Goal: Task Accomplishment & Management: Complete application form

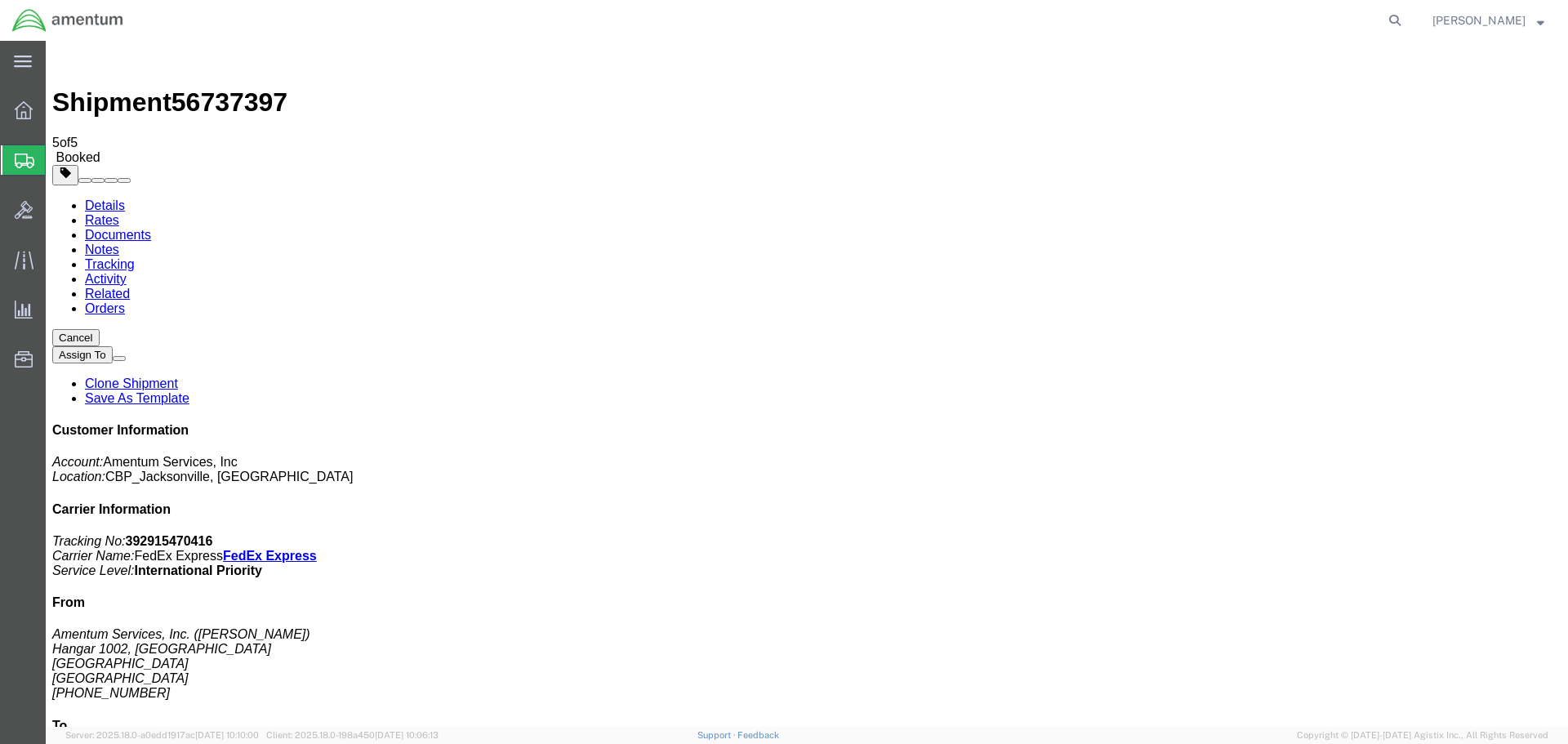
click at [0, 0] on span "Create Shipment" at bounding box center [0, 0] width 0 height 0
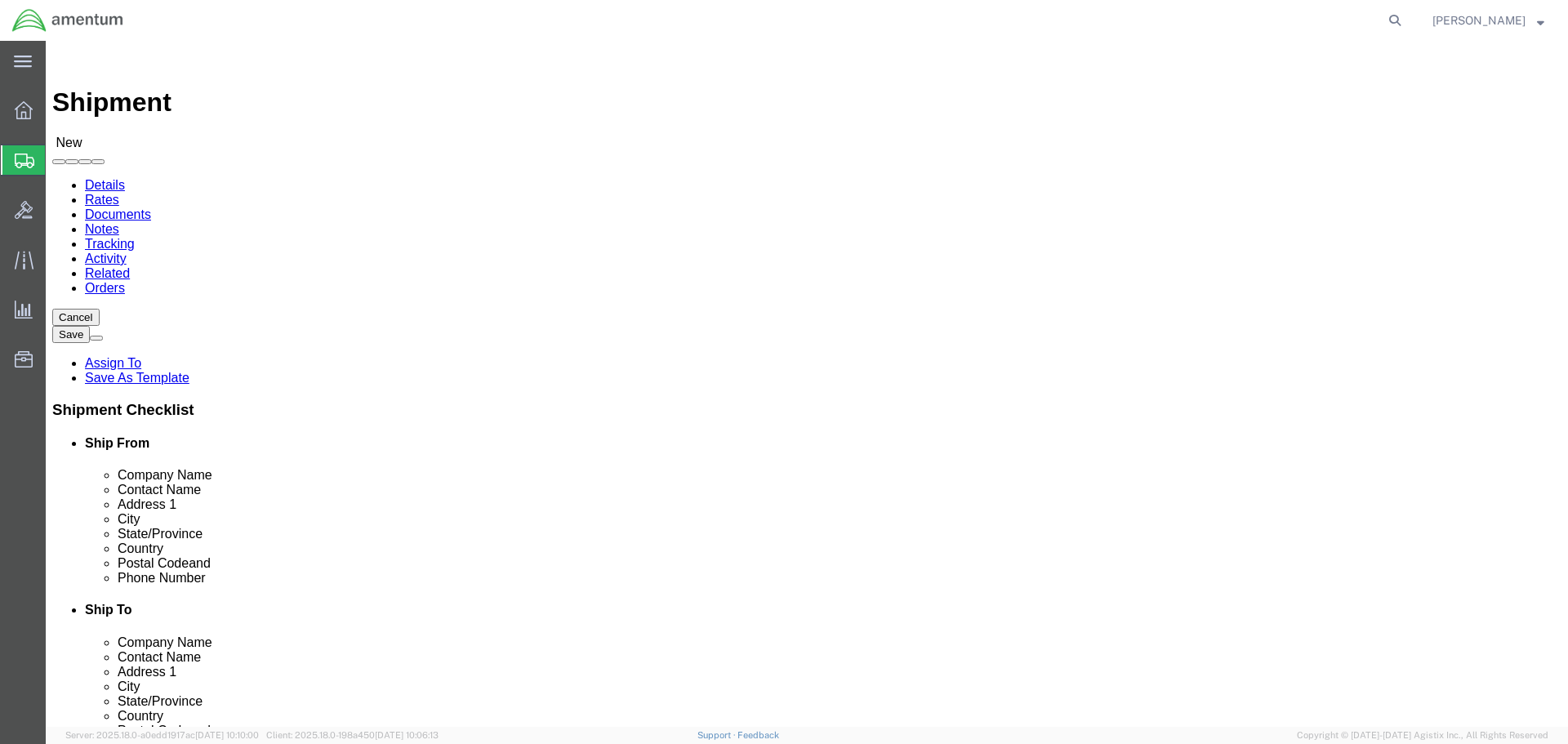
click div
click input "text"
type input "EJA"
select select "49930"
select select "FL"
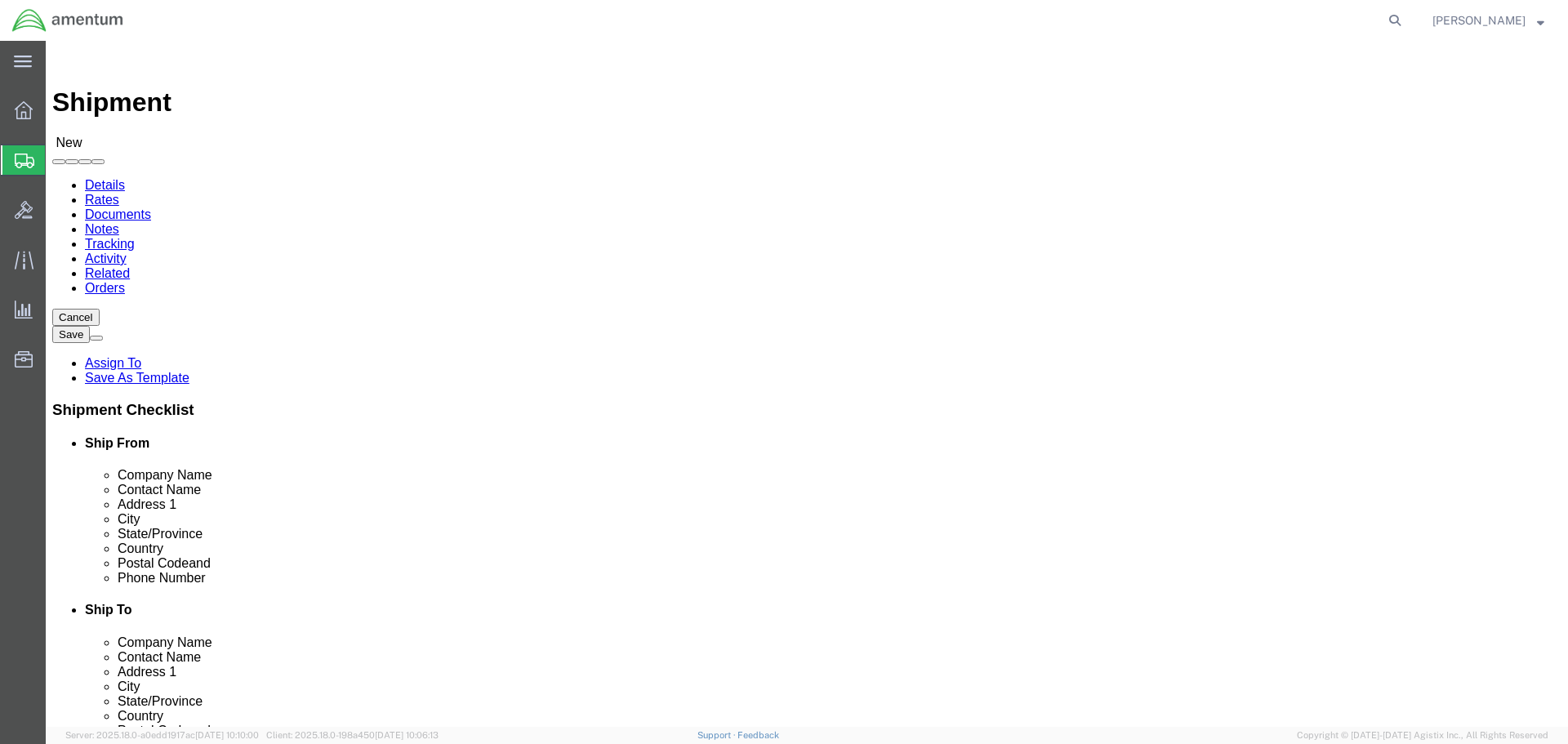
click input "text"
type input "[PERSON_NAME]"
click input "text"
type input "CONT"
click p "- Continental Testing - ([PERSON_NAME]) [STREET_ADDRESS]"
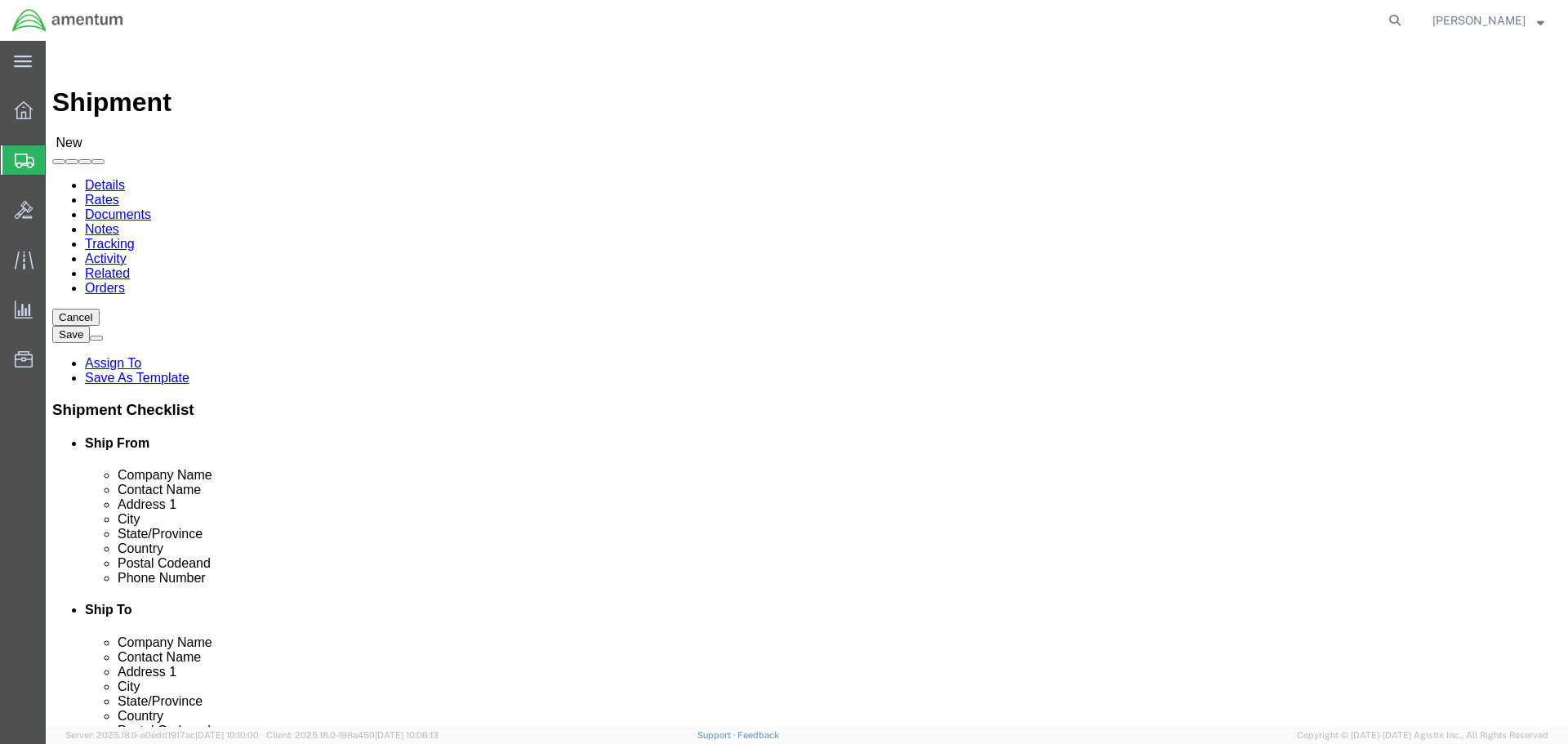
select select "OH"
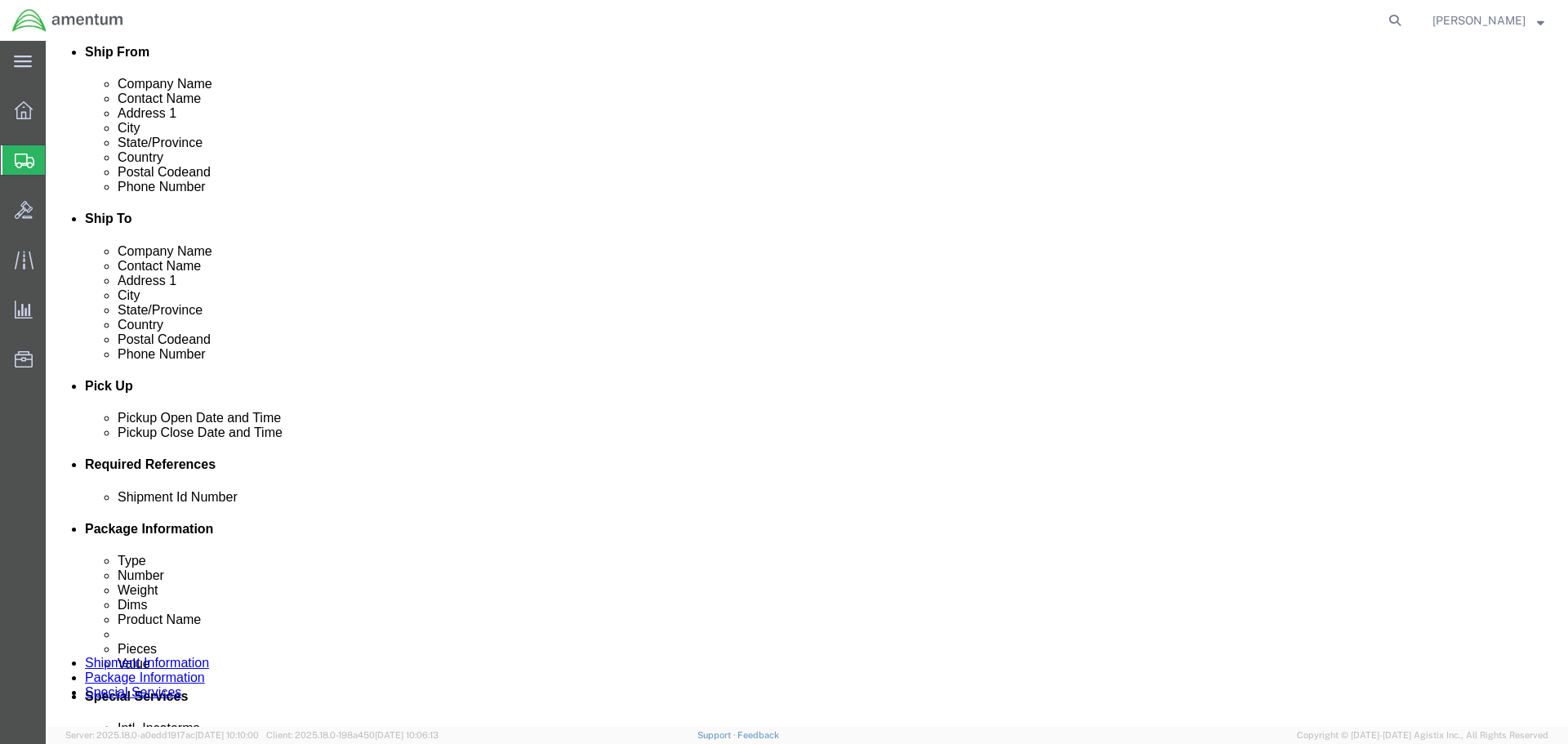
scroll to position [490, 0]
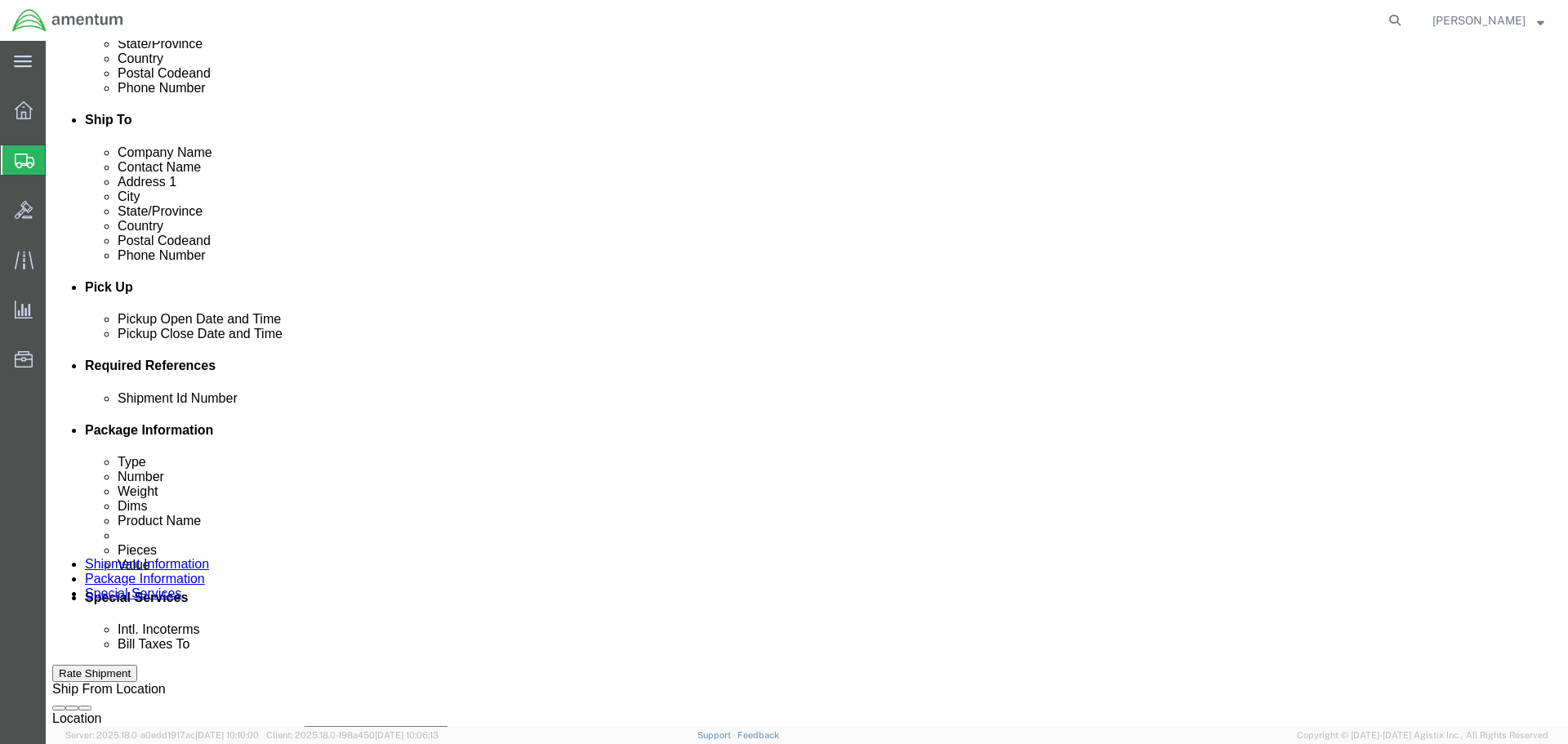
type input "Continental Testing"
click div "[DATE] 7:00 PM"
click input "7:00 PM"
type input "8:00 AM"
click button "Apply"
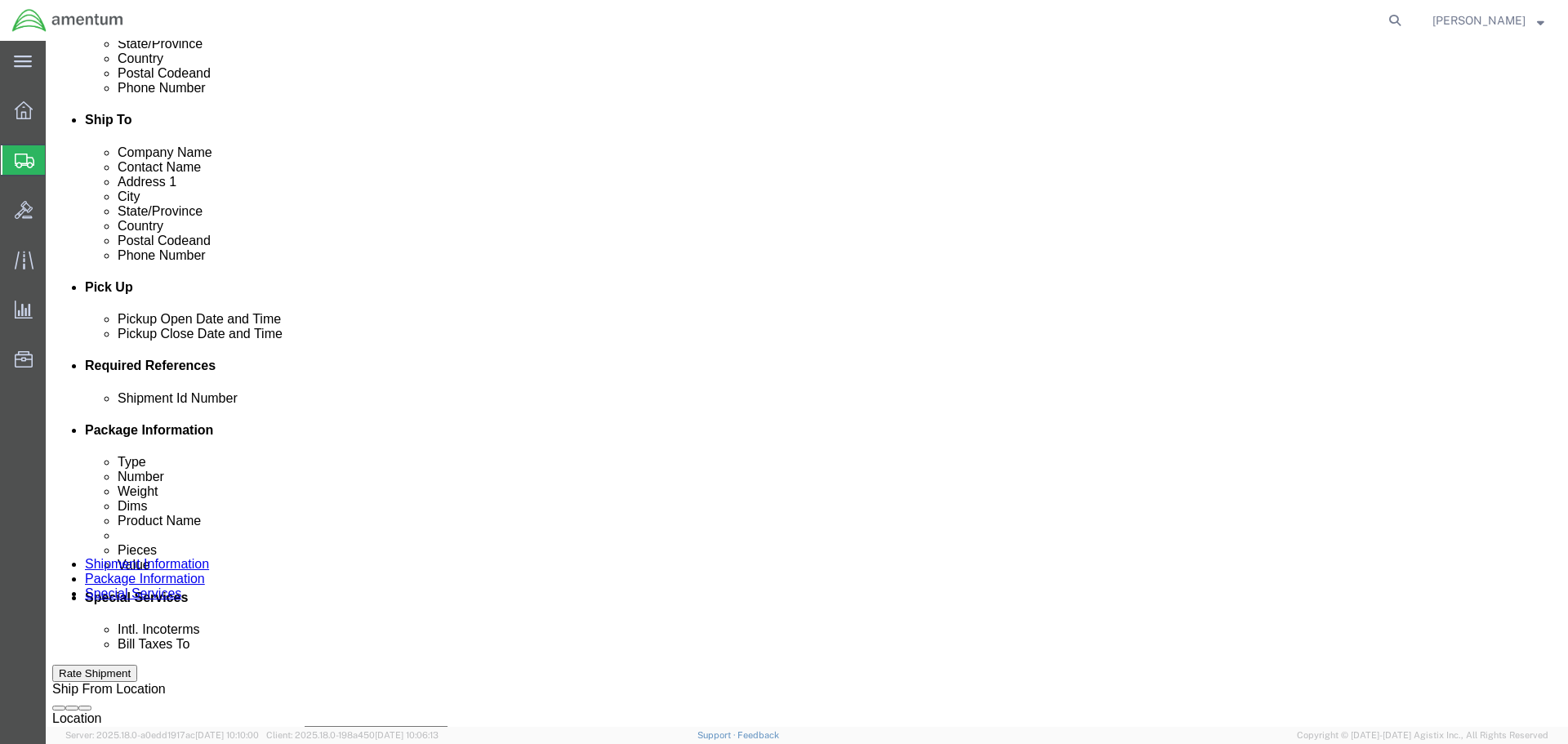
click div "[DATE] 9:00 AM"
type input "3:00 PM"
click button "Apply"
click button "Add reference"
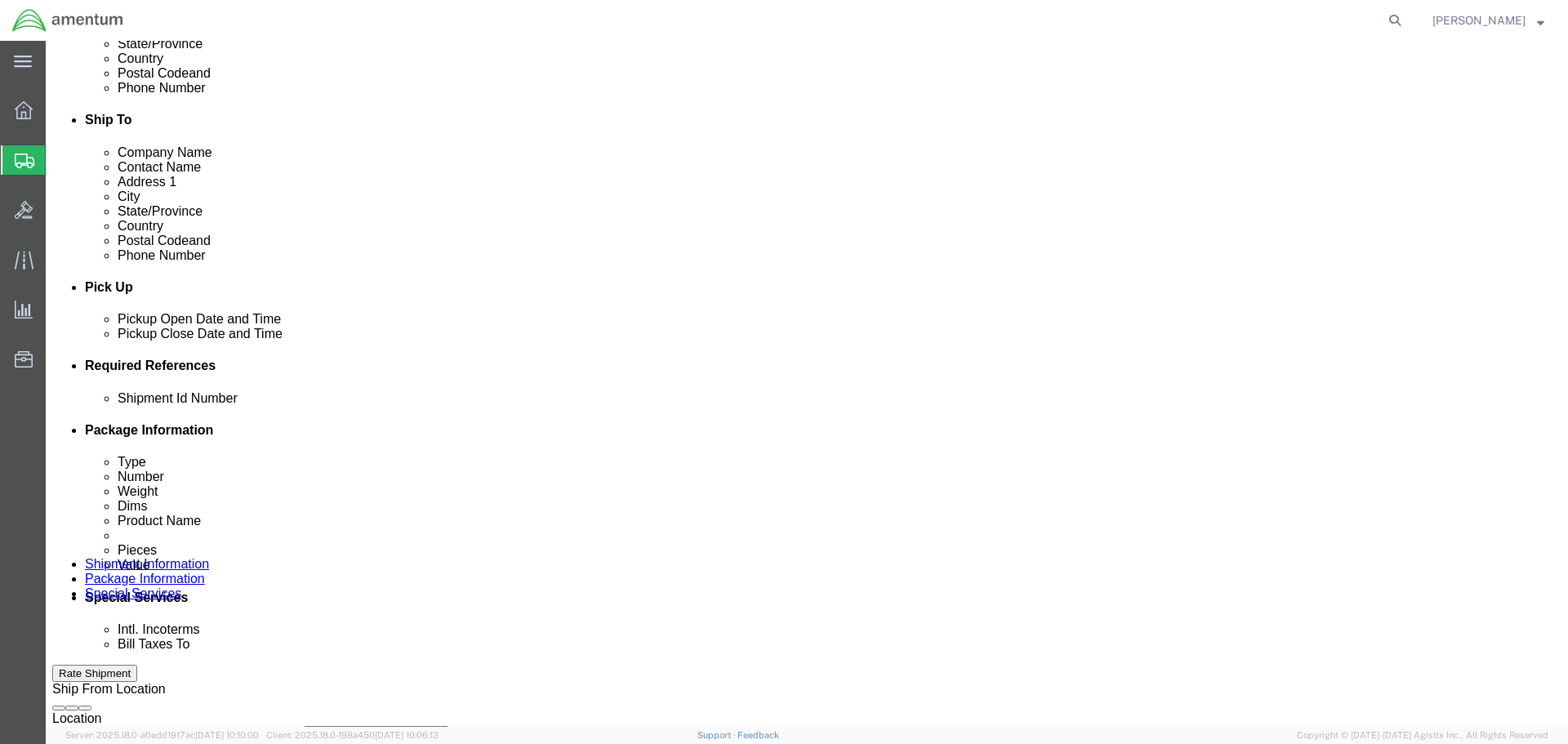
click input "text"
paste input "6118.03.03.2219.000.EJA.0000"
type input "6118.03.03.2219.000.EJA.0000"
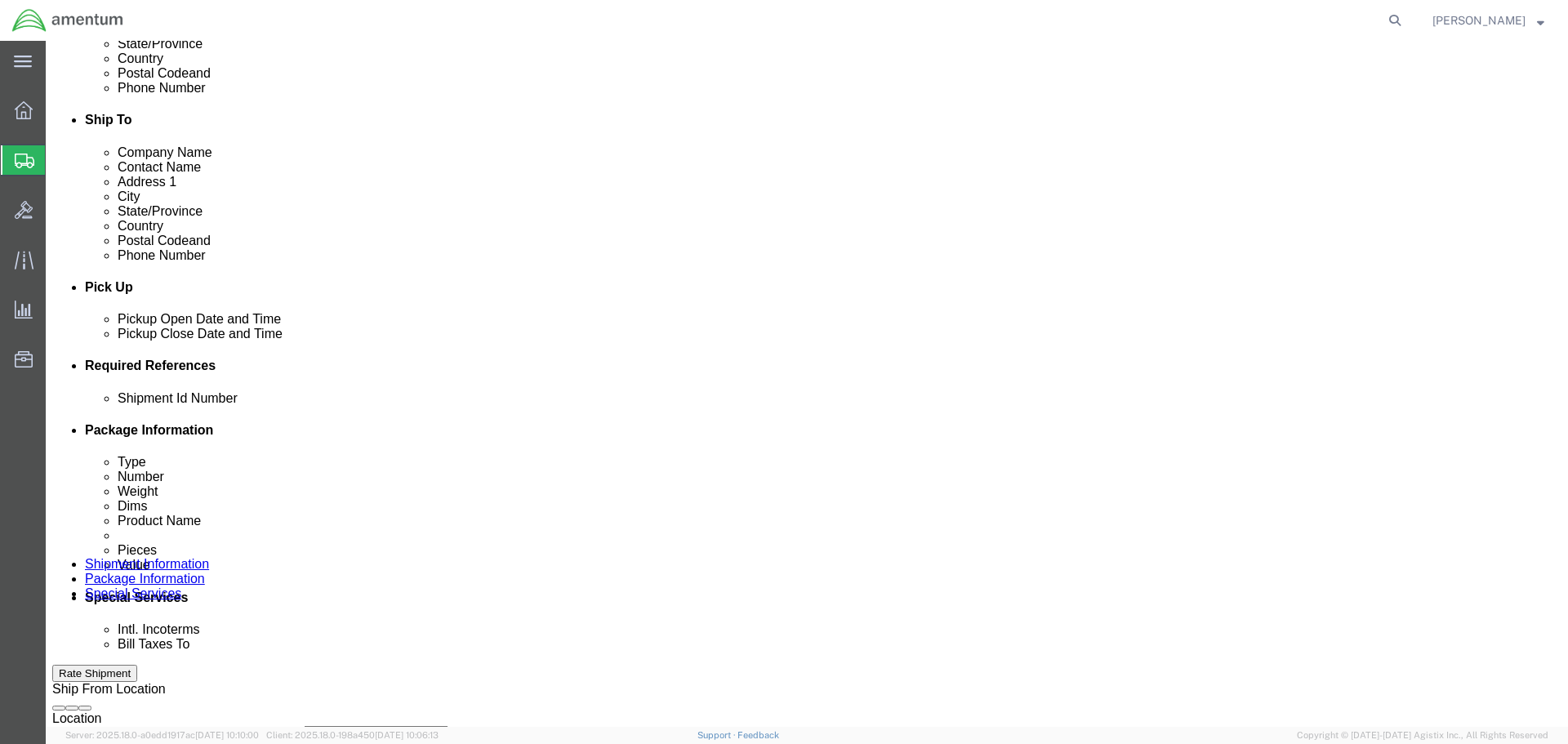
click select "Select Account Type Activity ID Airline Appointment Number ASN Batch Request # …"
select select "CUSTREF"
click select "Select Account Type Activity ID Airline Appointment Number ASN Batch Request # …"
click input "text"
type input "TOOLS"
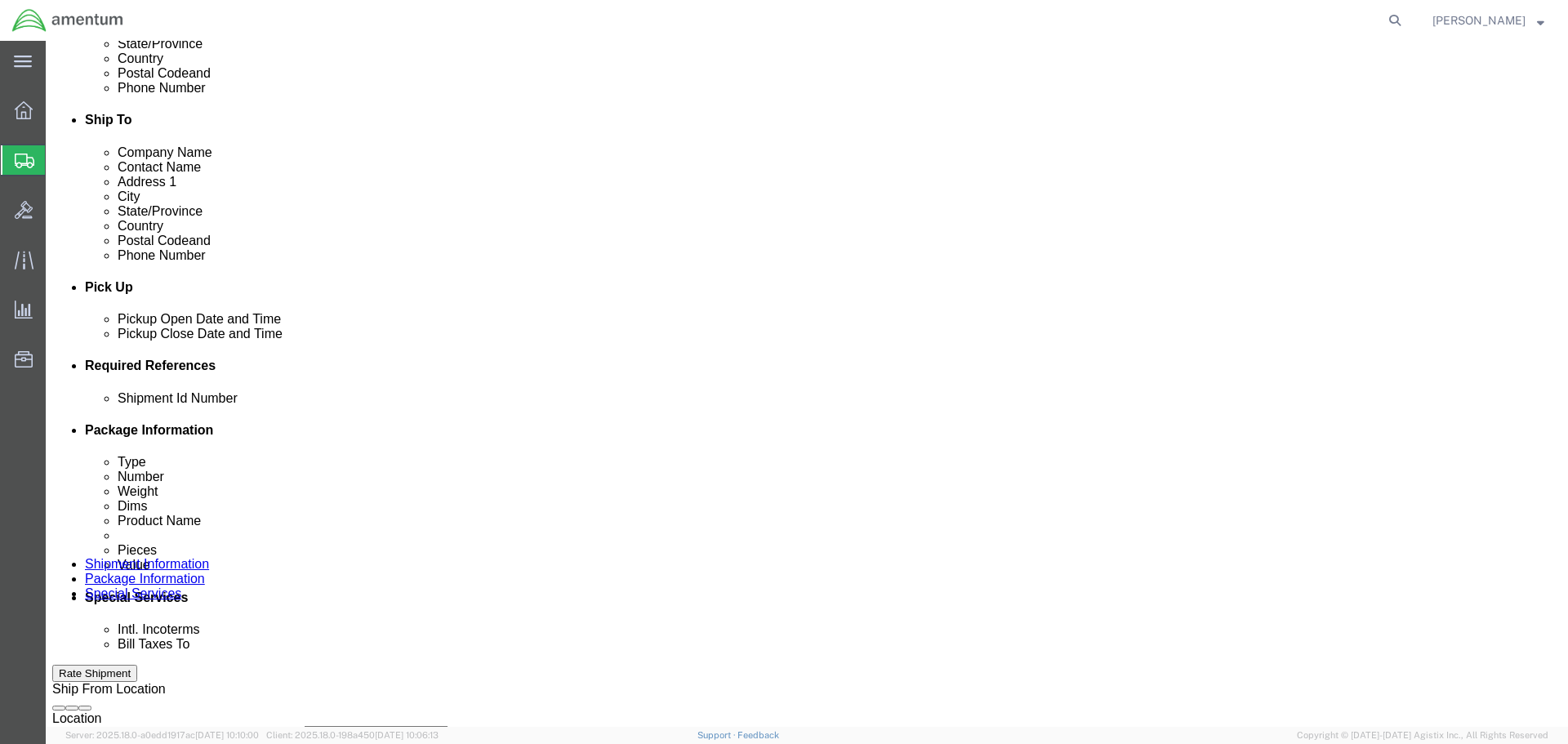
click select "Select Account Type Activity ID Airline Appointment Number ASN Batch Request # …"
select select "DEPT"
click select "Select Account Type Activity ID Airline Appointment Number ASN Batch Request # …"
click input "text"
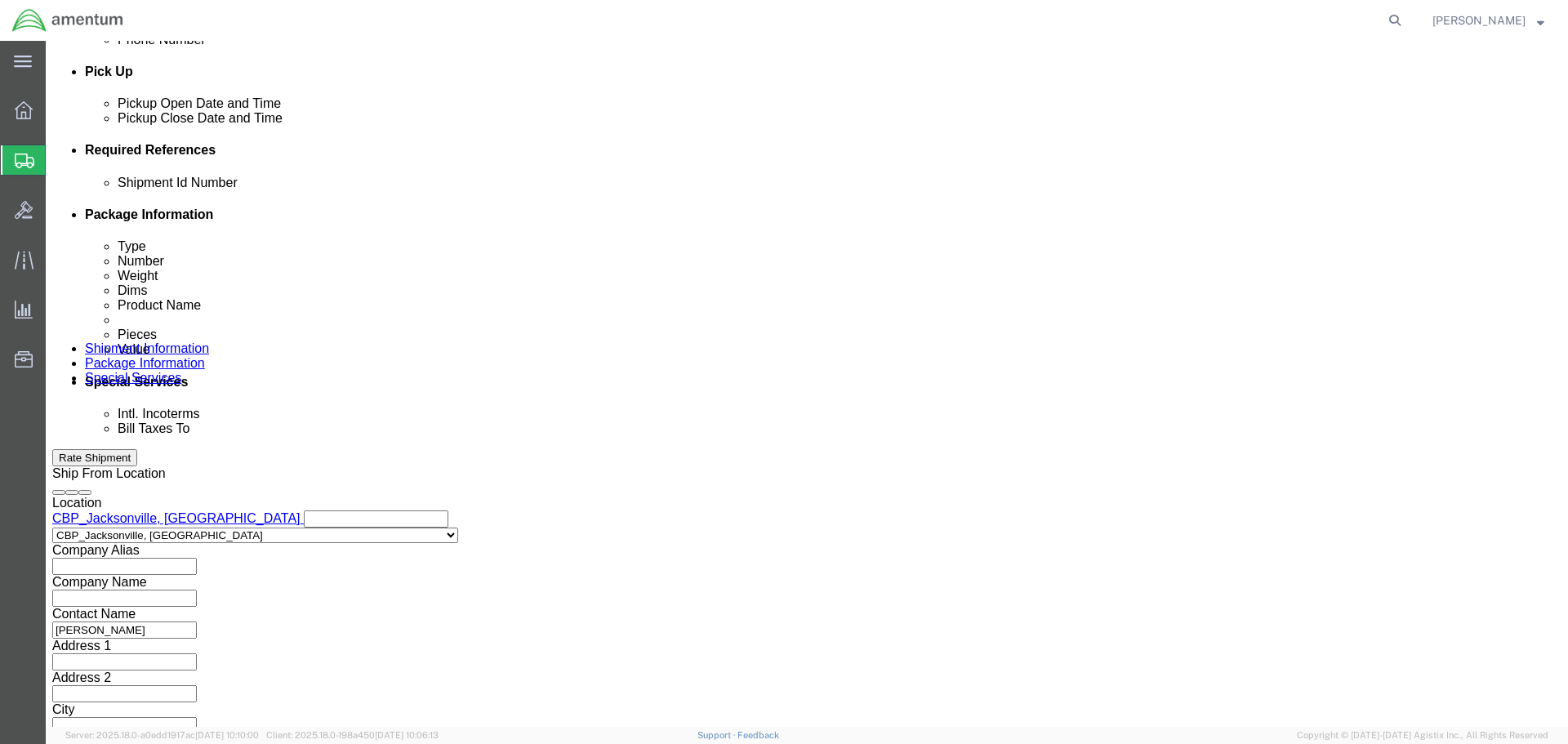
scroll to position [716, 0]
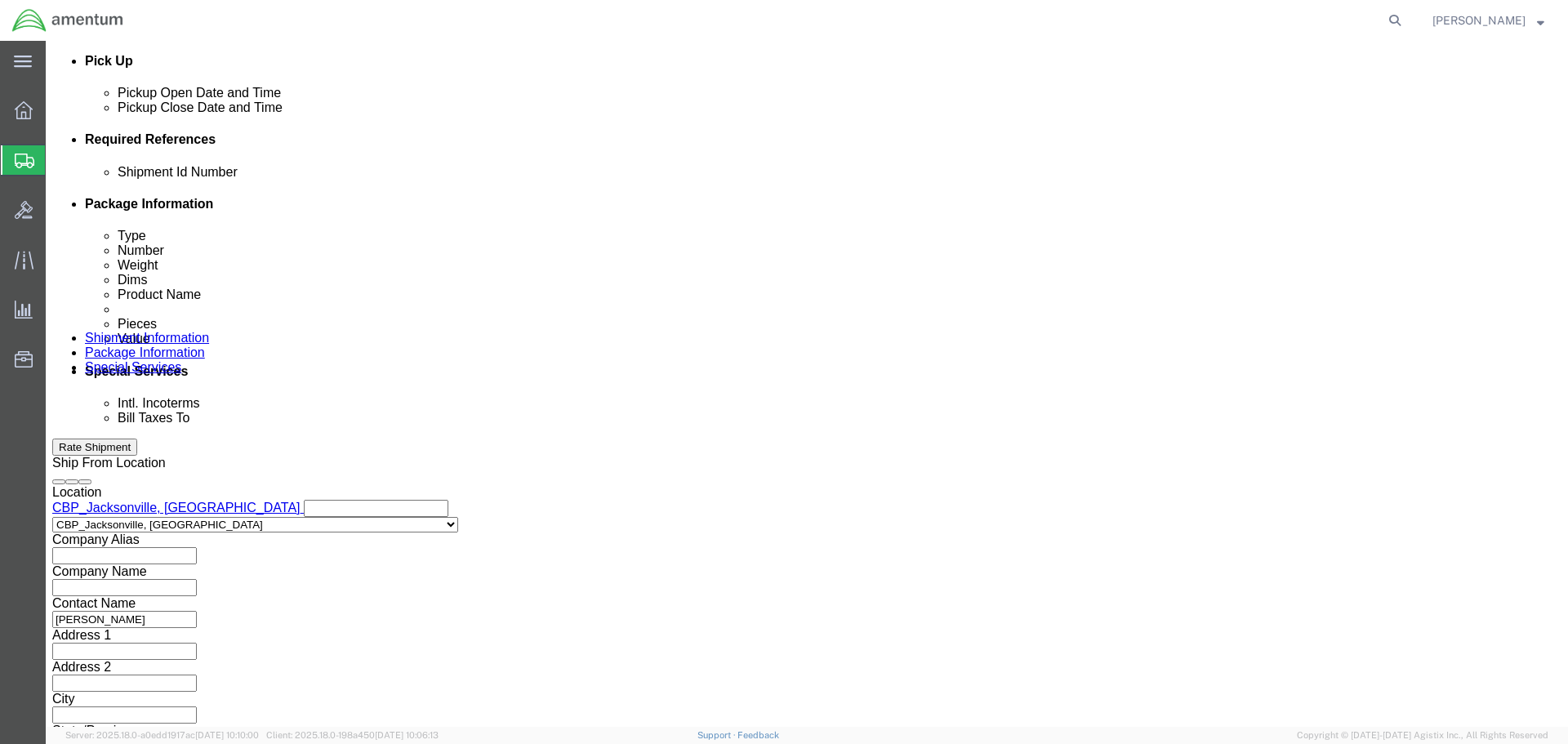
type input "CBP"
click button "Continue"
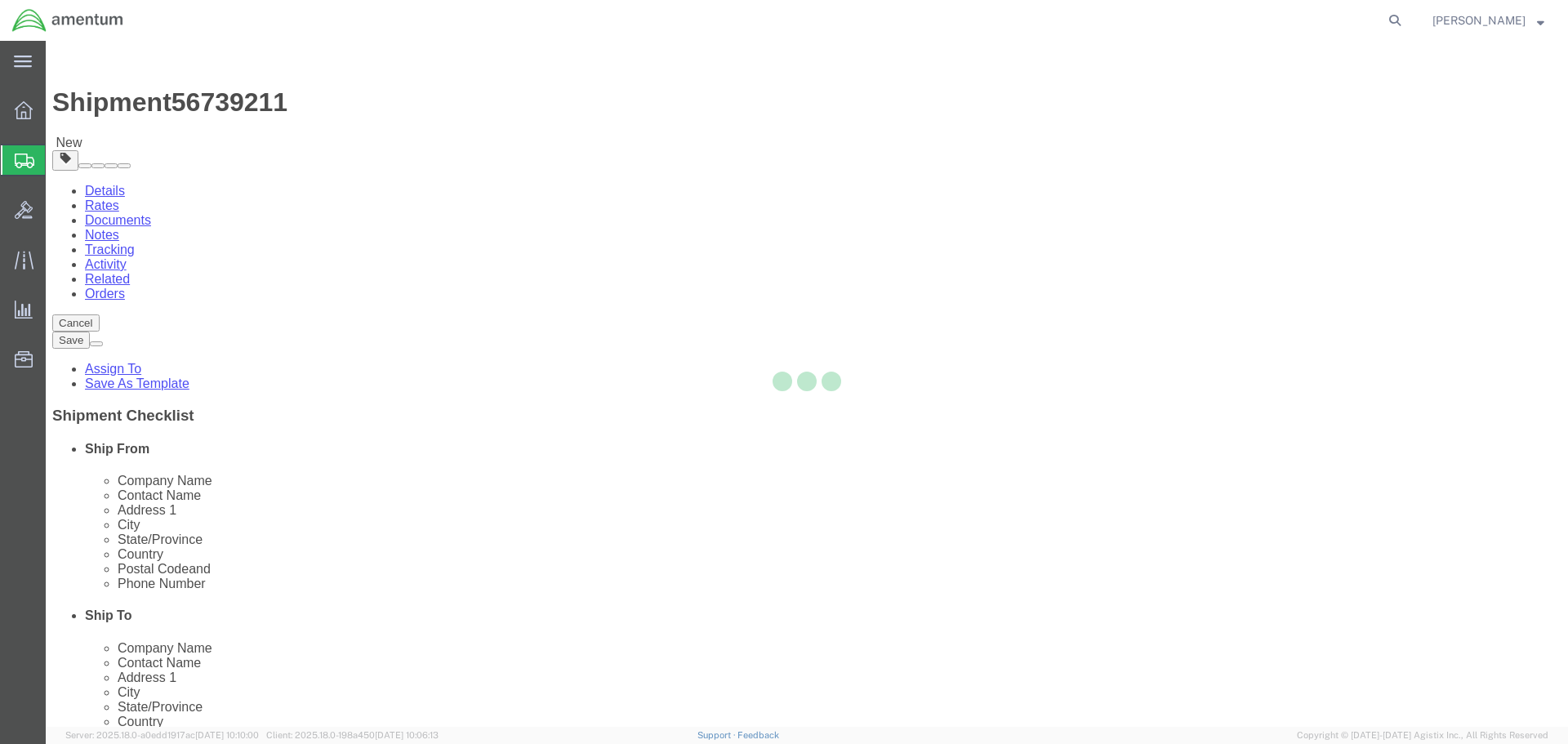
select select "CBOX"
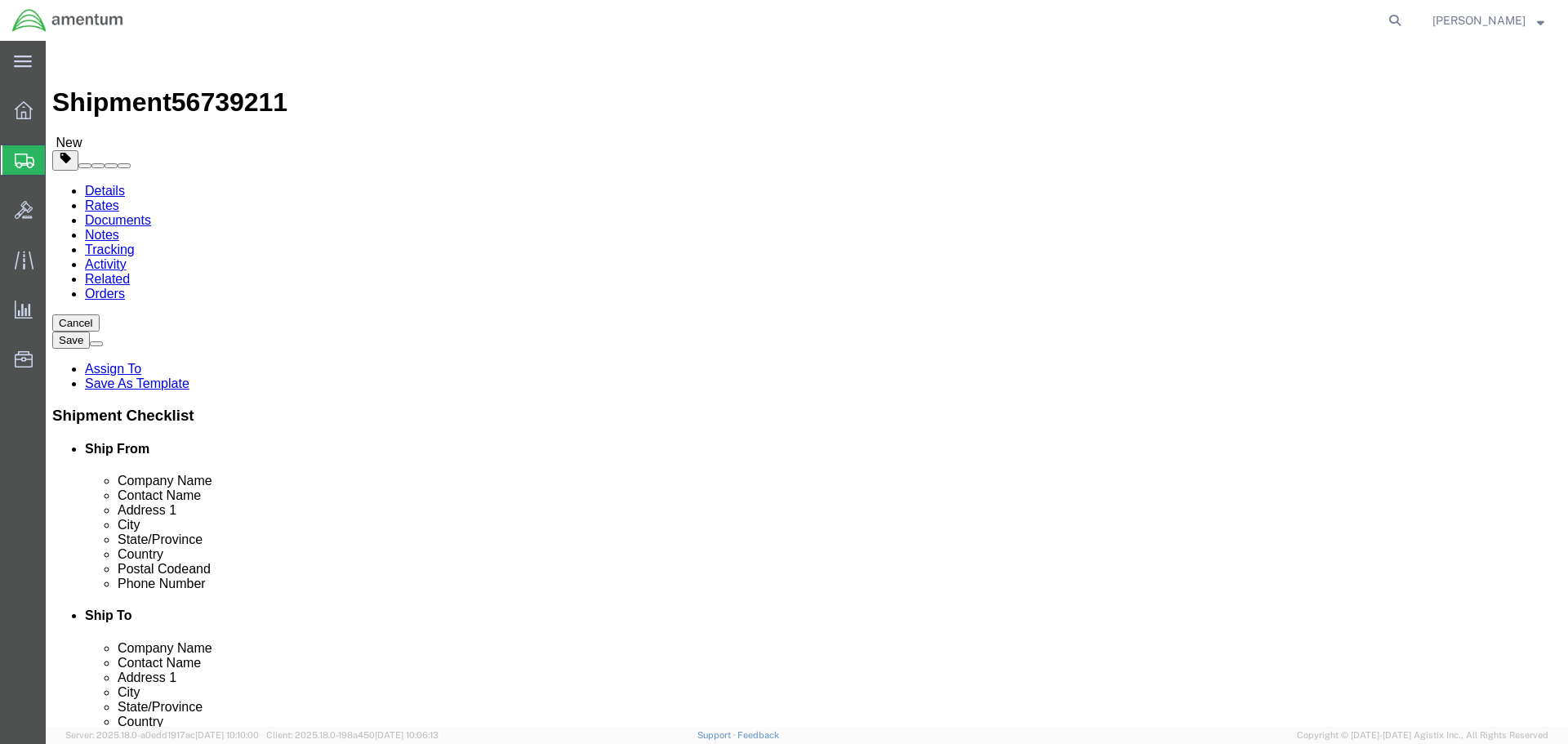
drag, startPoint x: 224, startPoint y: 358, endPoint x: 206, endPoint y: 360, distance: 18.1
click div "Package Type Select BCK Boxes Bale(s) Basket(s) Bolt(s) Bottle(s) Buckets Bulk …"
type input "22"
type input "11"
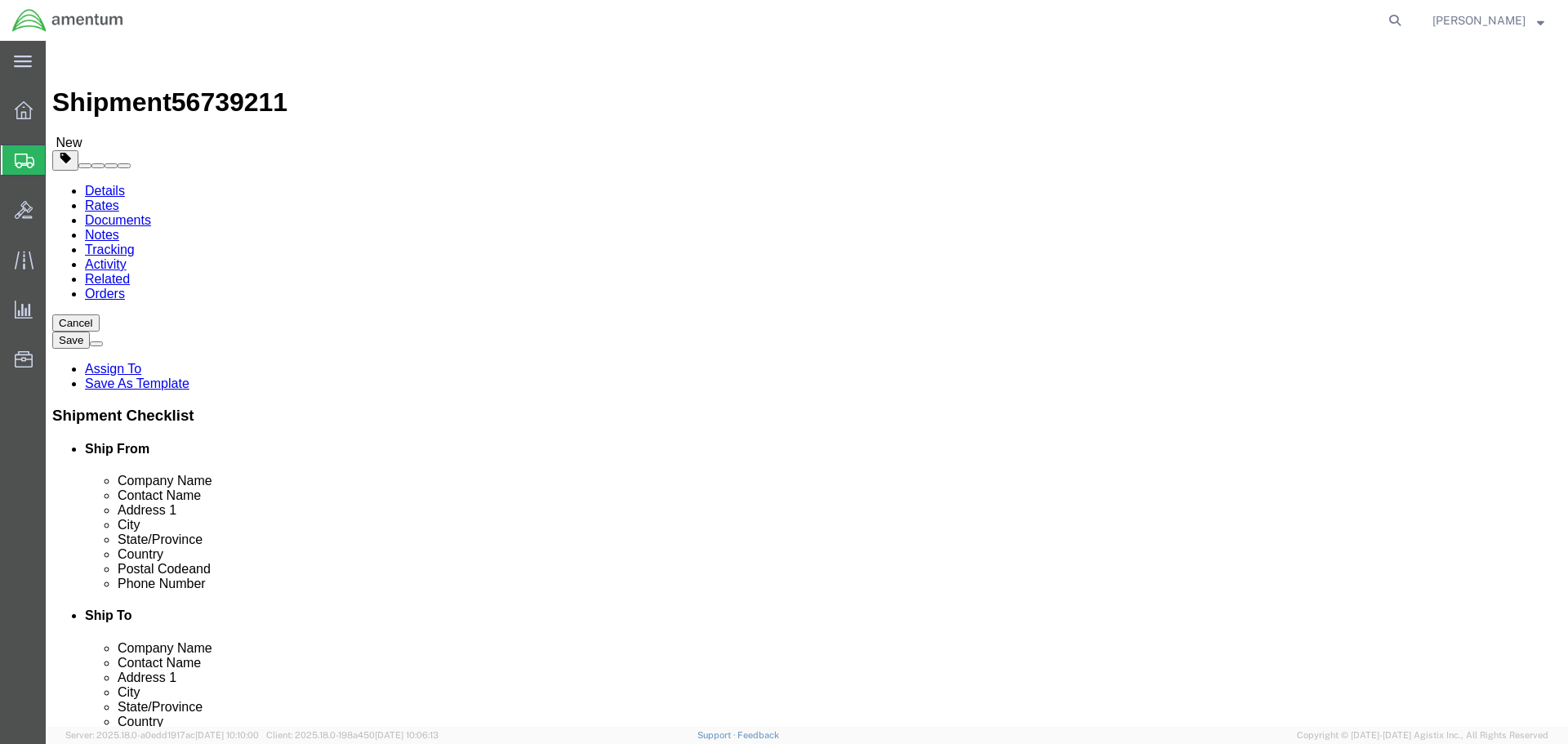
click input "0.00"
type input "14.00"
click link "Add Content"
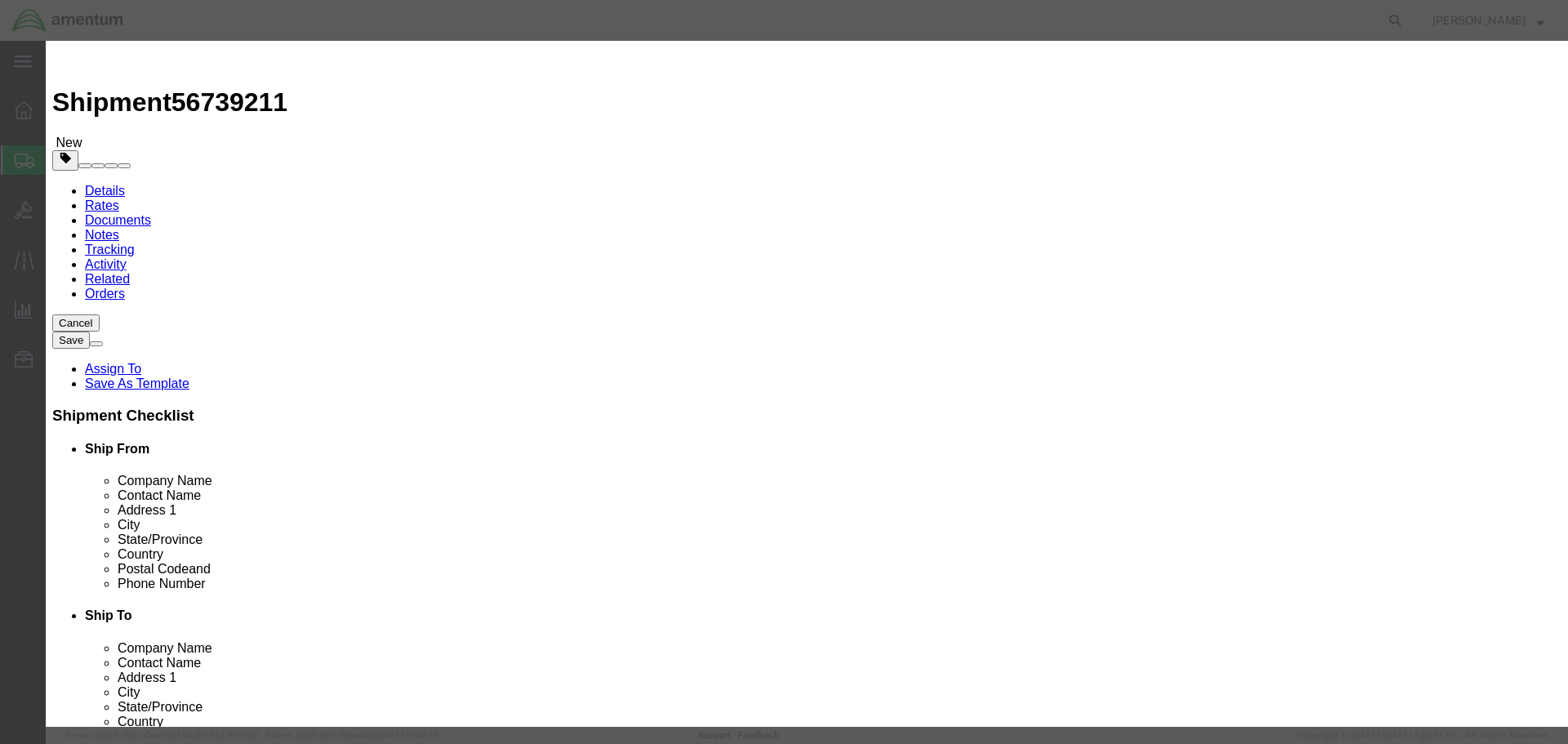
click input "text"
type input "TOOLS"
click div "Commodity library Product Name TOOLS TOOLS Name: BLADES, UTILITY KNIFE, GENERAL…"
drag, startPoint x: 497, startPoint y: 151, endPoint x: 454, endPoint y: 159, distance: 43.7
click div "Pieces 0 Select Bag Barrels 100Board Feet Bottle Box Blister Pack Carats Can Ca…"
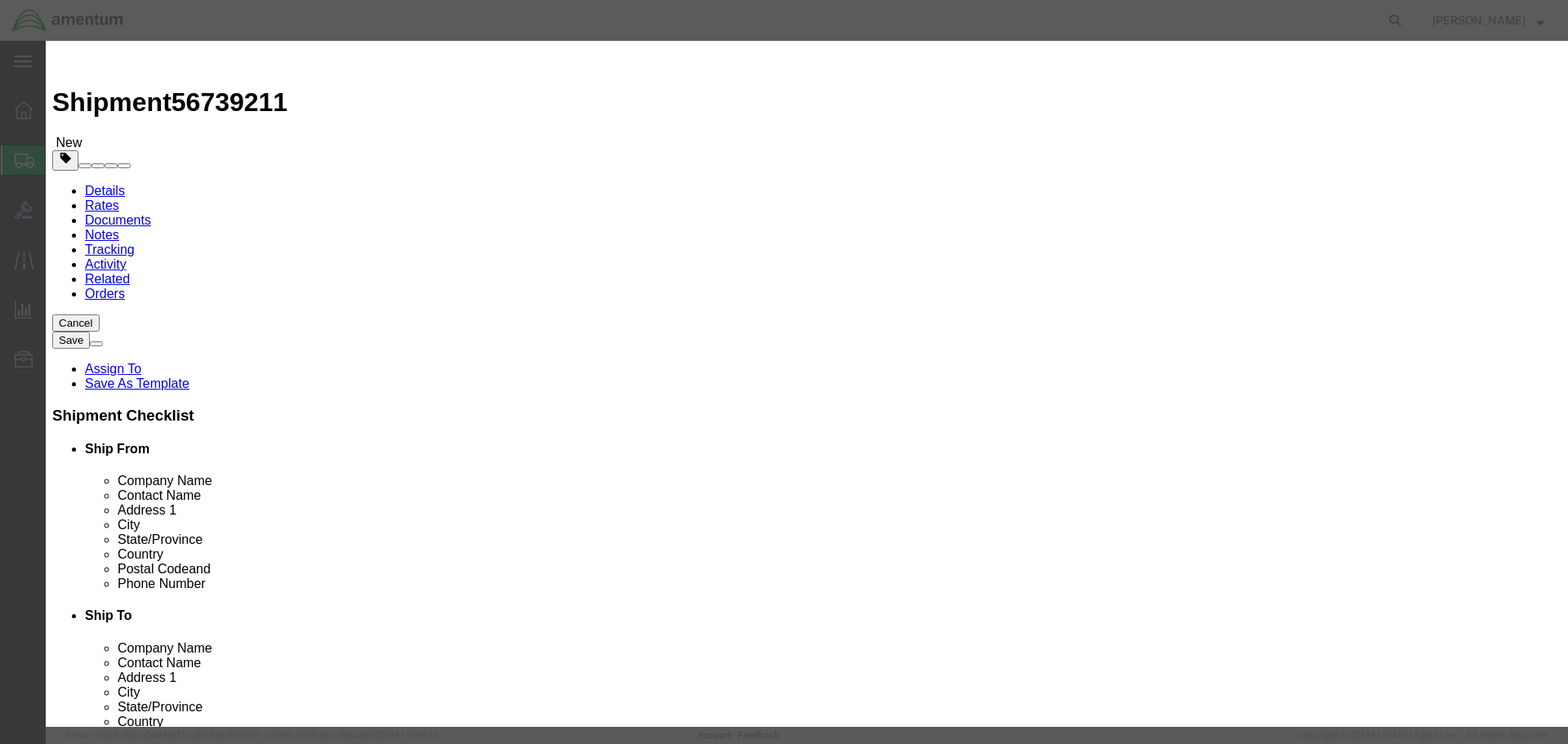
type input "6"
click input "text"
type input "1"
type input "20000.00"
click textarea
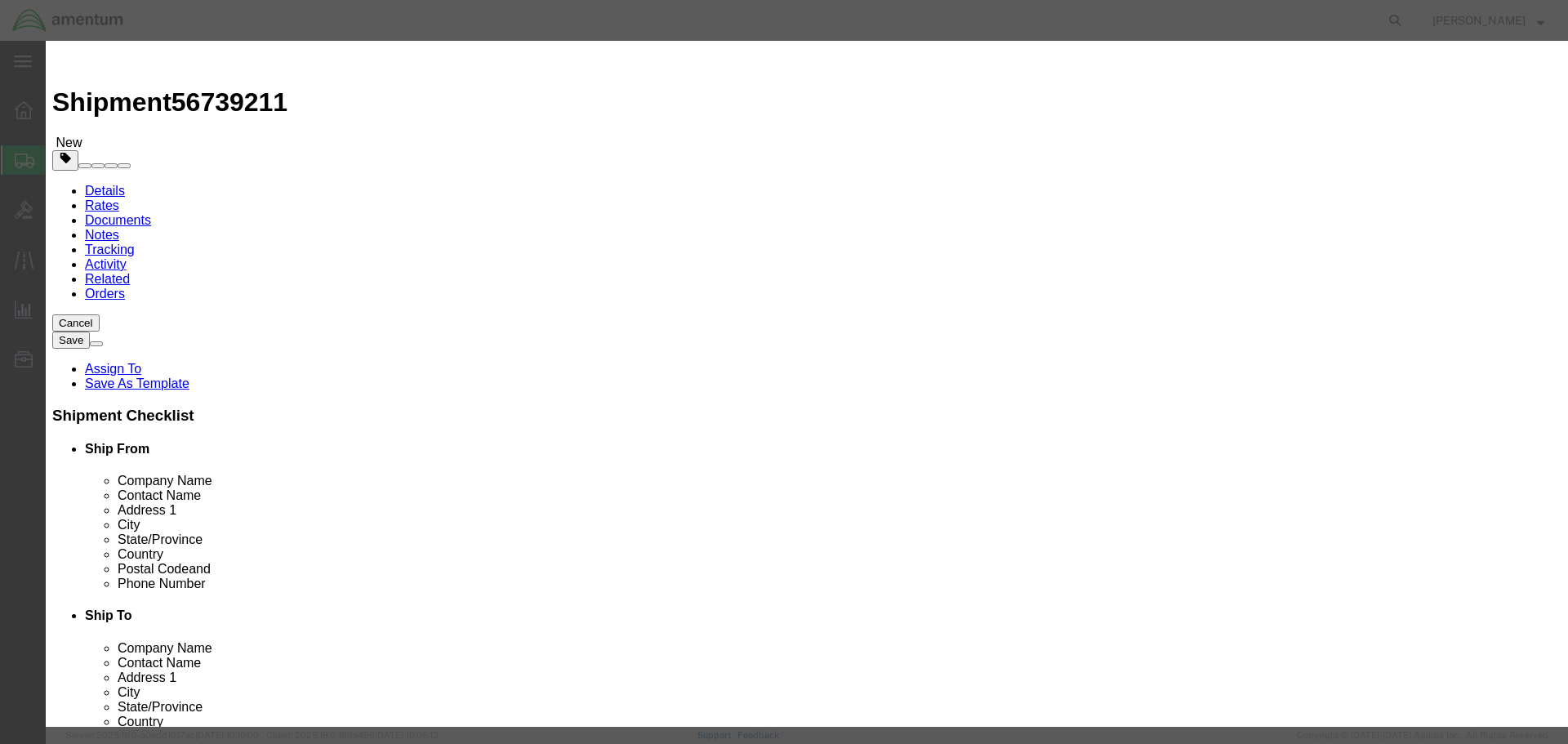
click button "Save & Close"
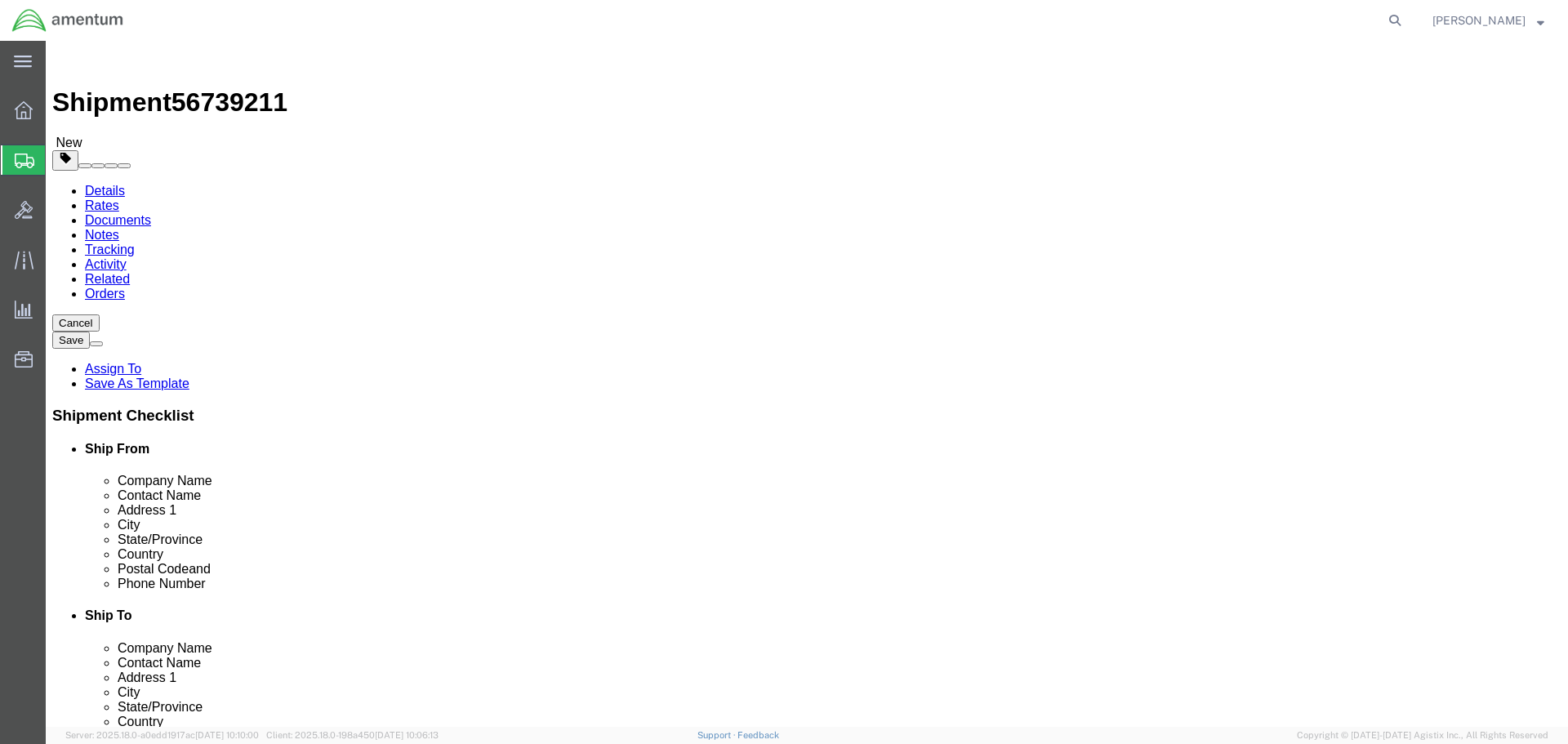
click button "Rate Shipment"
